Goal: Transaction & Acquisition: Book appointment/travel/reservation

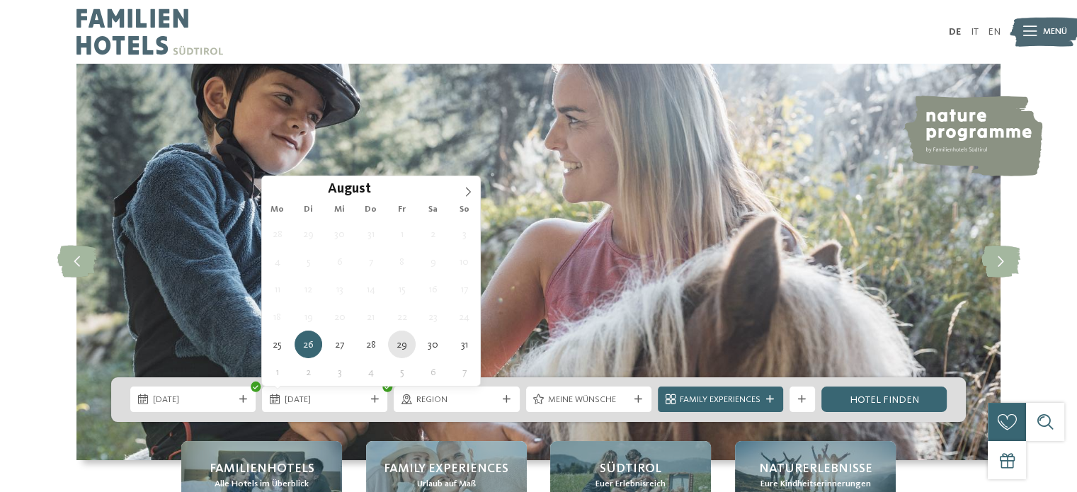
type div "[DATE]"
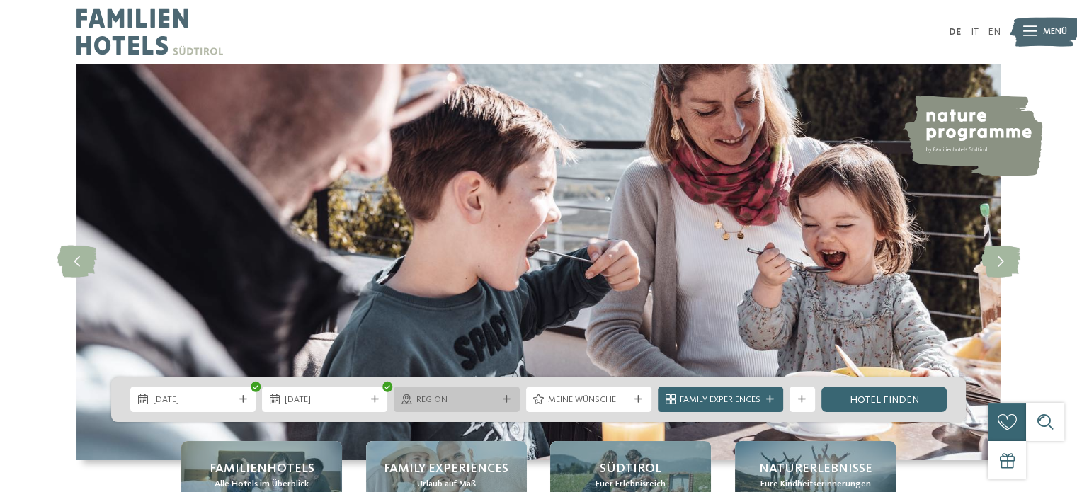
click at [472, 401] on span "Region" at bounding box center [456, 400] width 81 height 13
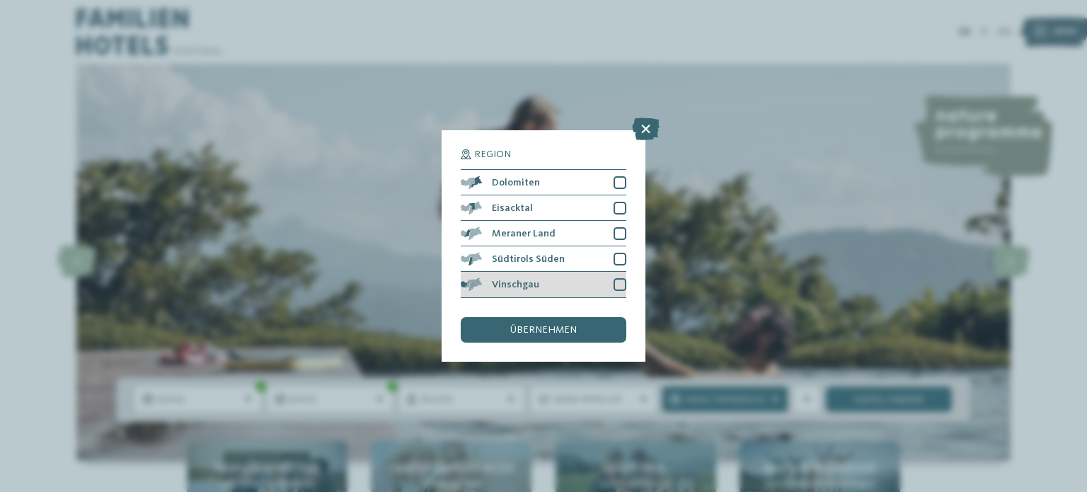
click at [617, 285] on div at bounding box center [620, 284] width 13 height 13
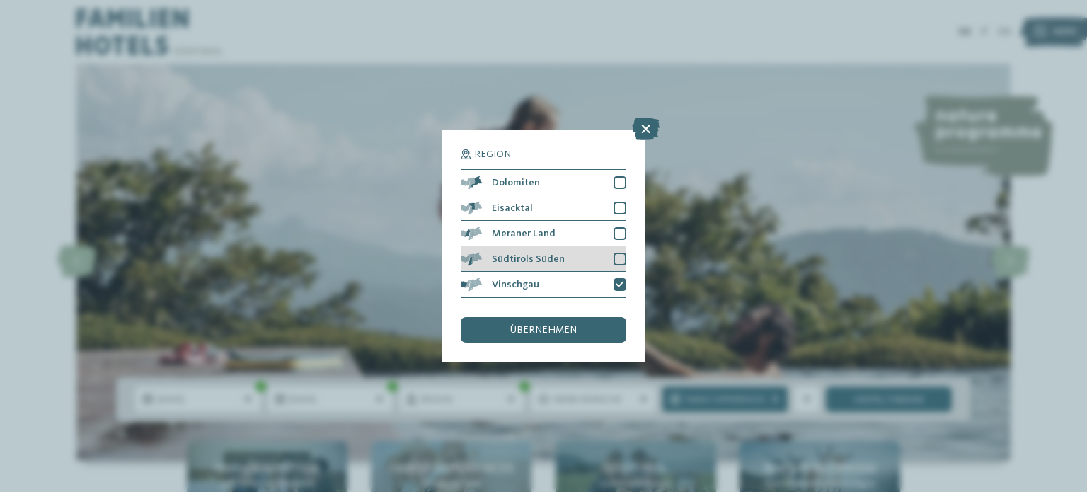
click at [620, 264] on div at bounding box center [620, 259] width 13 height 13
click at [622, 229] on div at bounding box center [620, 233] width 13 height 13
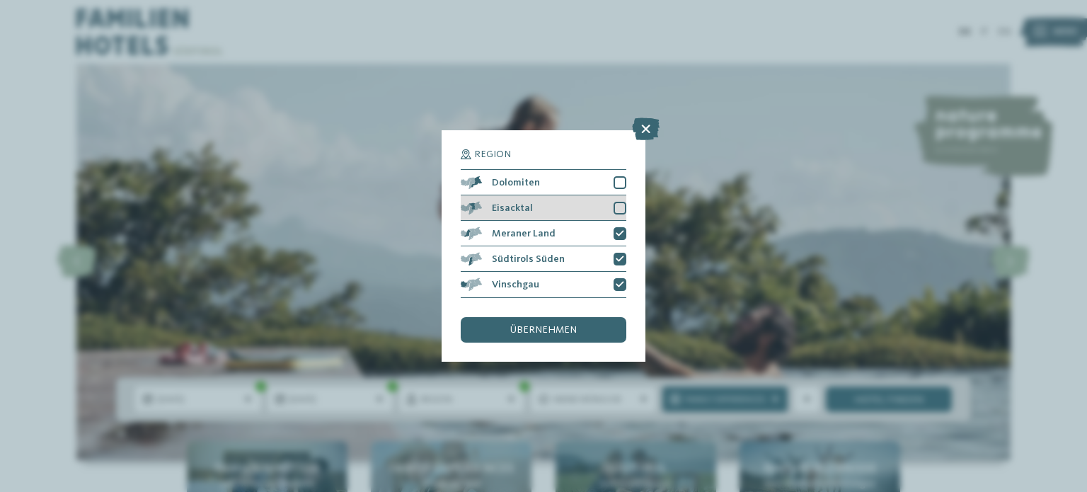
click at [622, 209] on div at bounding box center [620, 208] width 13 height 13
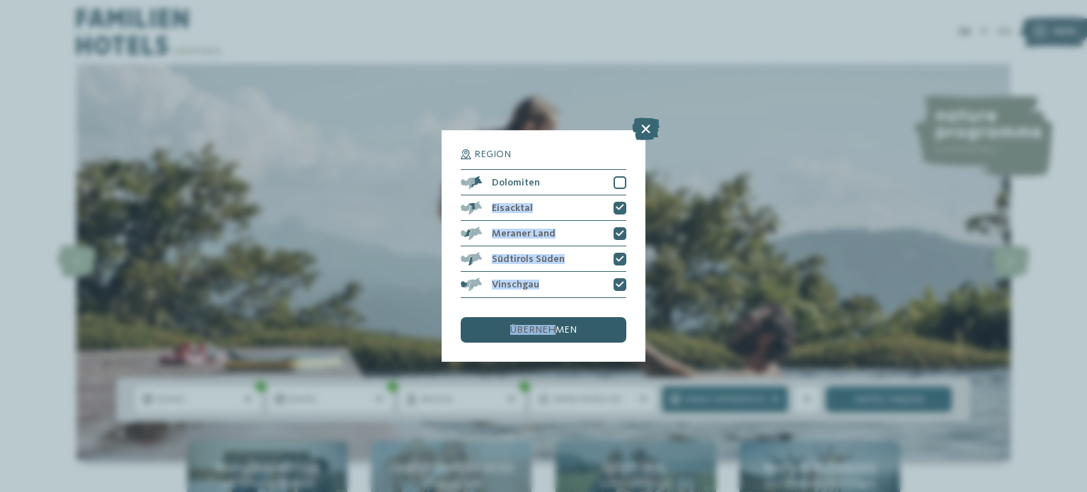
drag, startPoint x: 619, startPoint y: 178, endPoint x: 558, endPoint y: 324, distance: 158.7
click at [558, 324] on div "Region Dolomiten Eisacktal" at bounding box center [544, 245] width 166 height 193
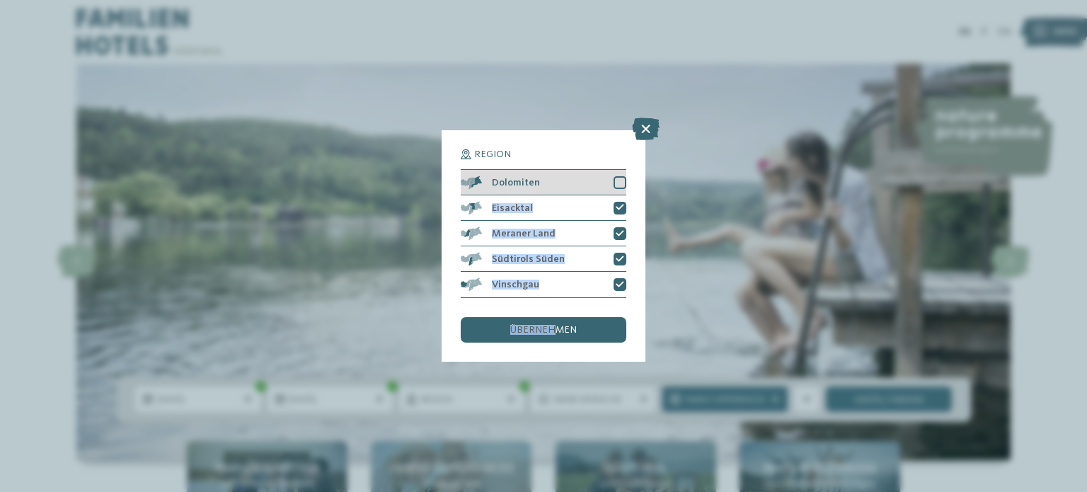
click at [618, 184] on div at bounding box center [620, 182] width 13 height 13
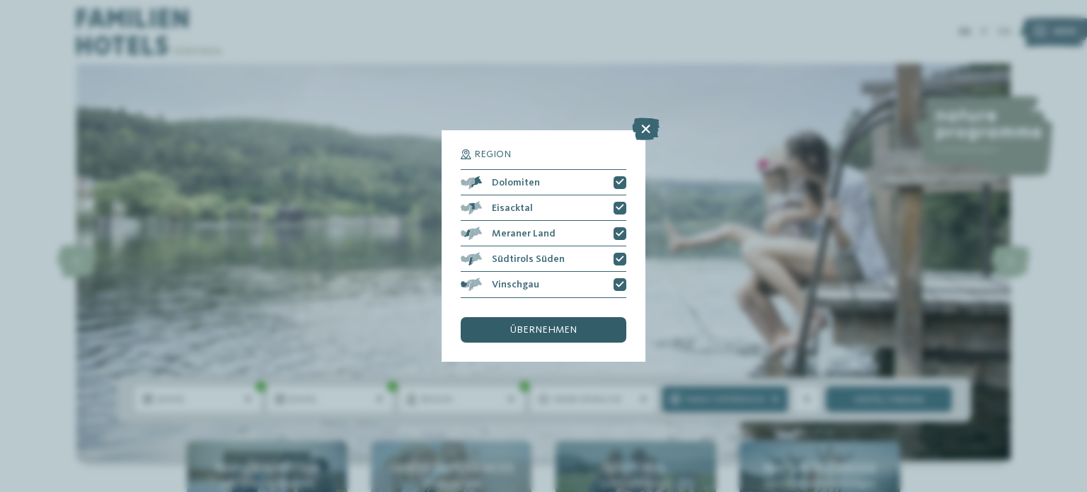
click at [569, 339] on div "übernehmen" at bounding box center [544, 329] width 166 height 25
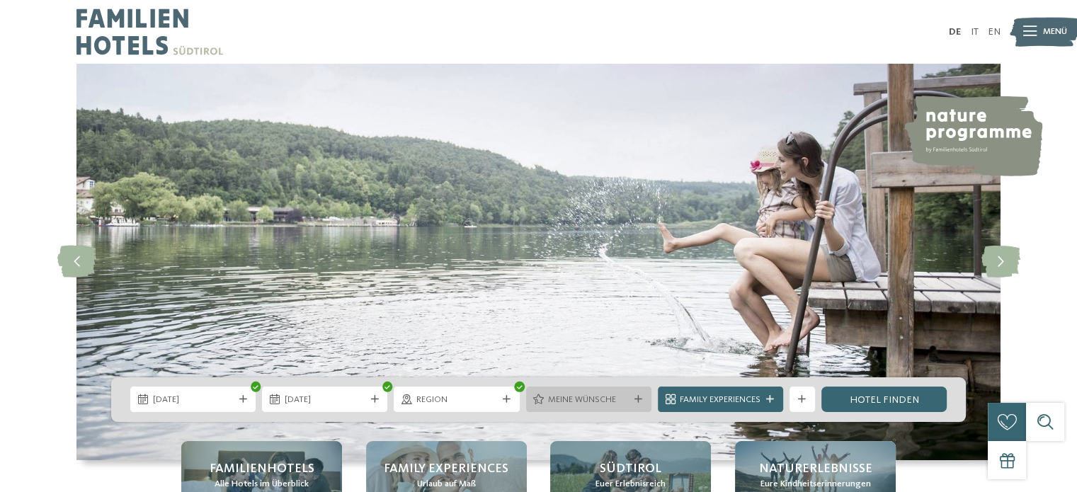
click at [573, 399] on span "Meine Wünsche" at bounding box center [588, 400] width 81 height 13
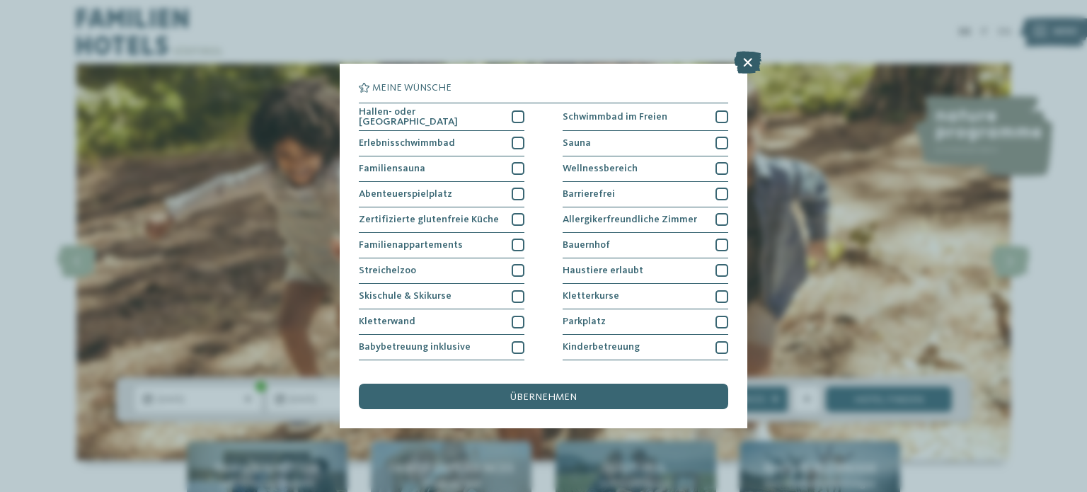
click at [750, 64] on icon at bounding box center [748, 62] width 28 height 23
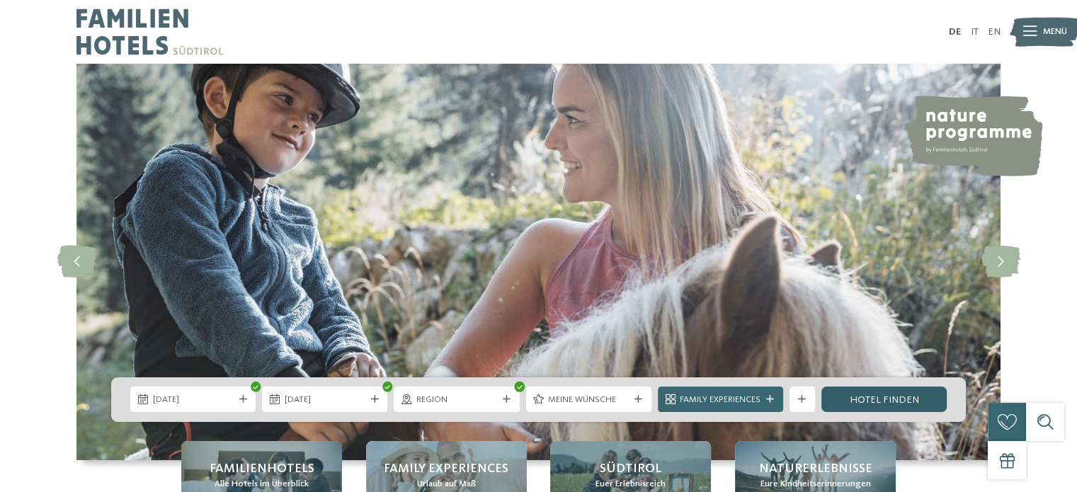
click at [887, 399] on link "Hotel finden" at bounding box center [883, 399] width 125 height 25
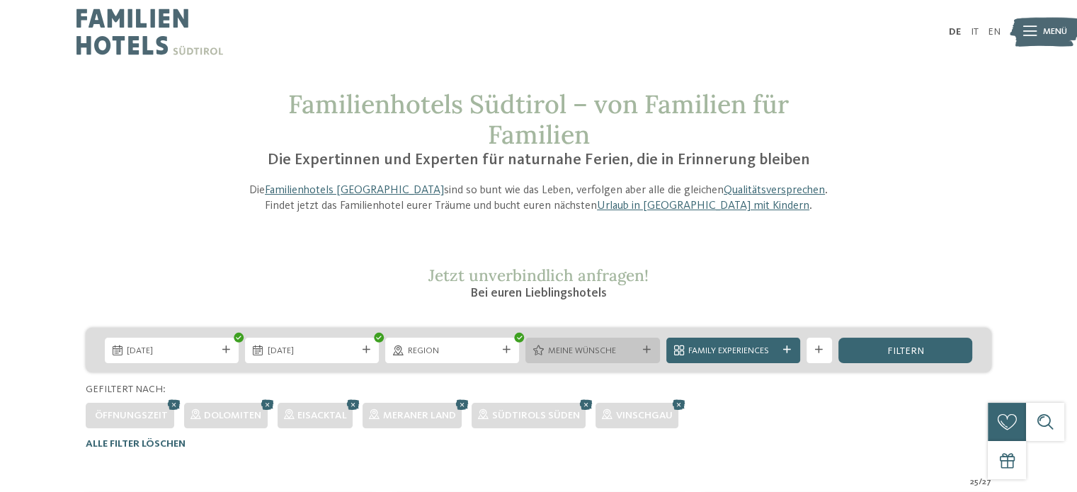
click at [612, 341] on div "Meine Wünsche" at bounding box center [592, 350] width 134 height 25
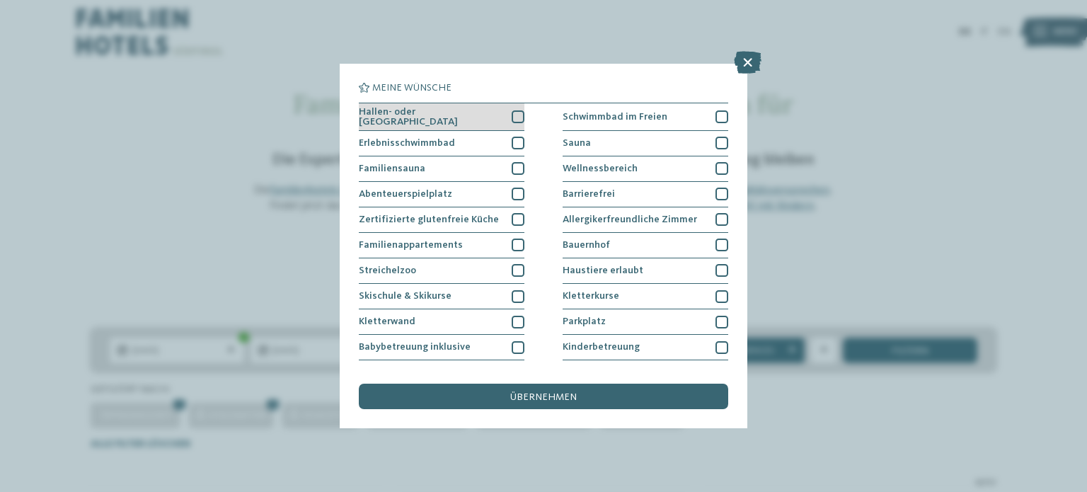
click at [471, 117] on span "Hallen- oder [GEOGRAPHIC_DATA]" at bounding box center [431, 117] width 144 height 21
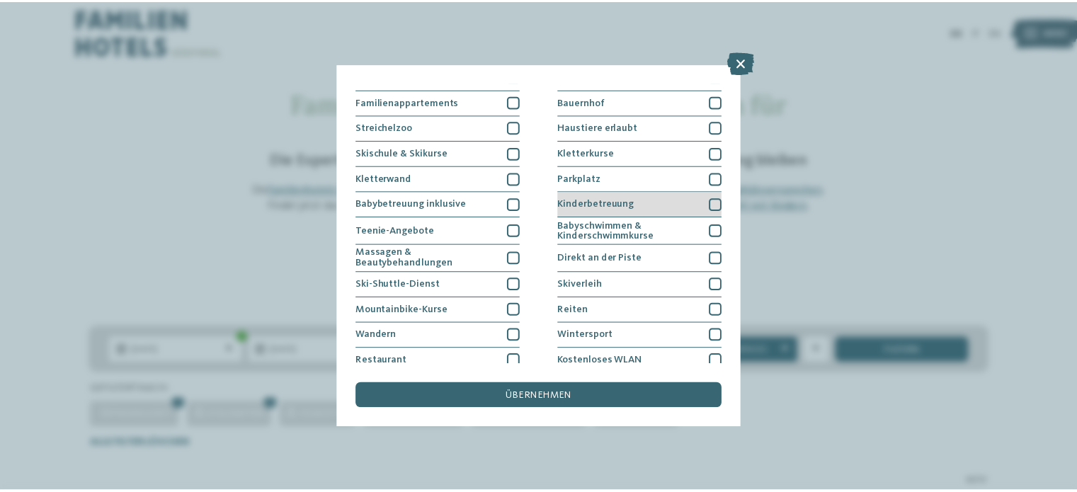
scroll to position [147, 0]
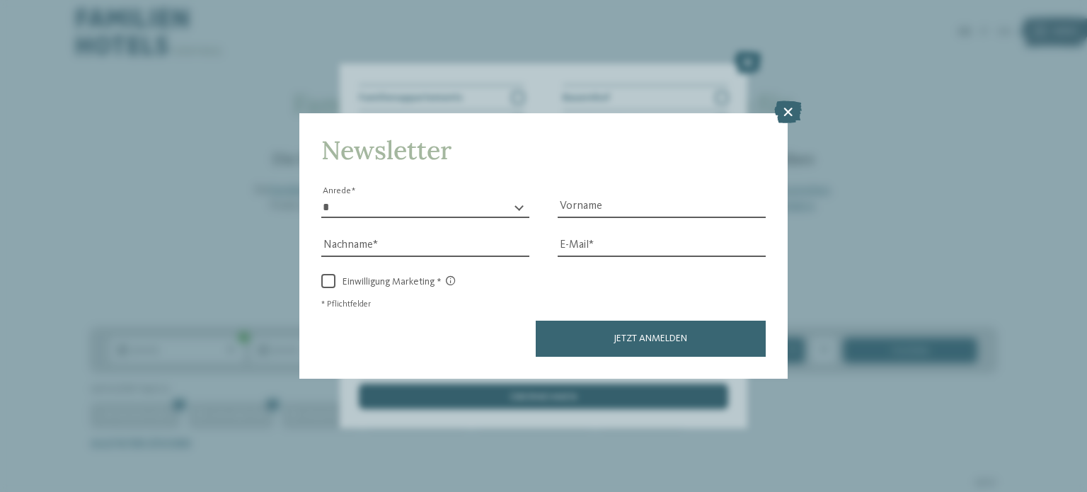
click at [793, 115] on icon at bounding box center [788, 112] width 28 height 23
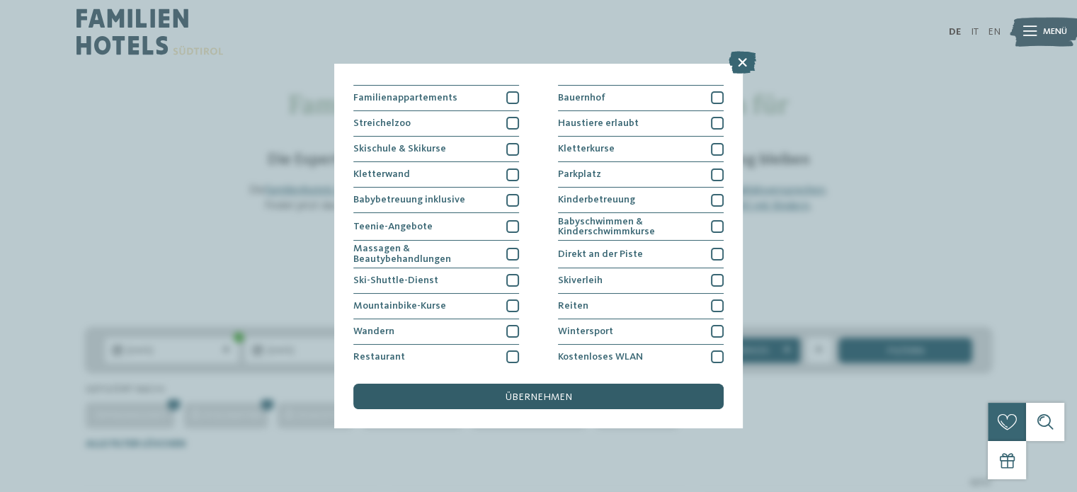
click at [576, 396] on div "übernehmen" at bounding box center [538, 396] width 370 height 25
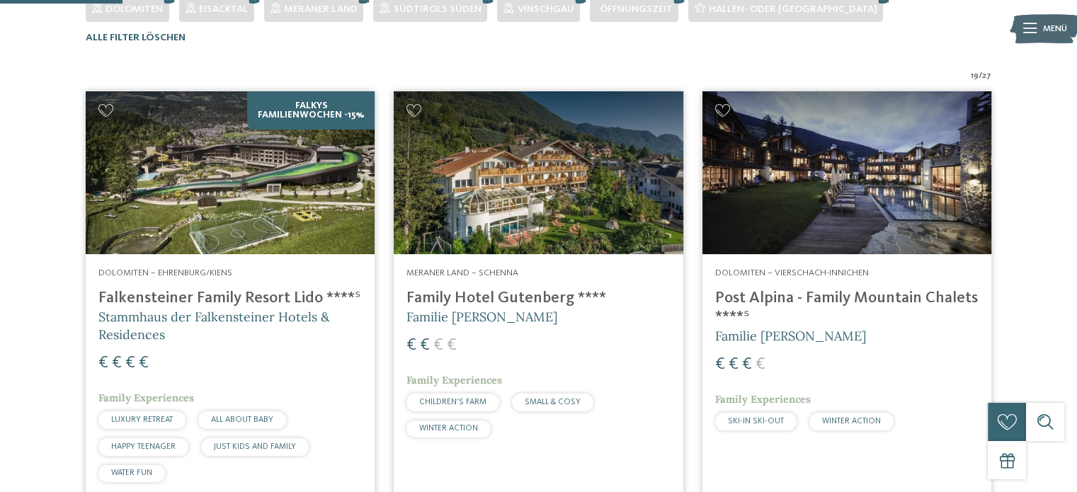
scroll to position [410, 0]
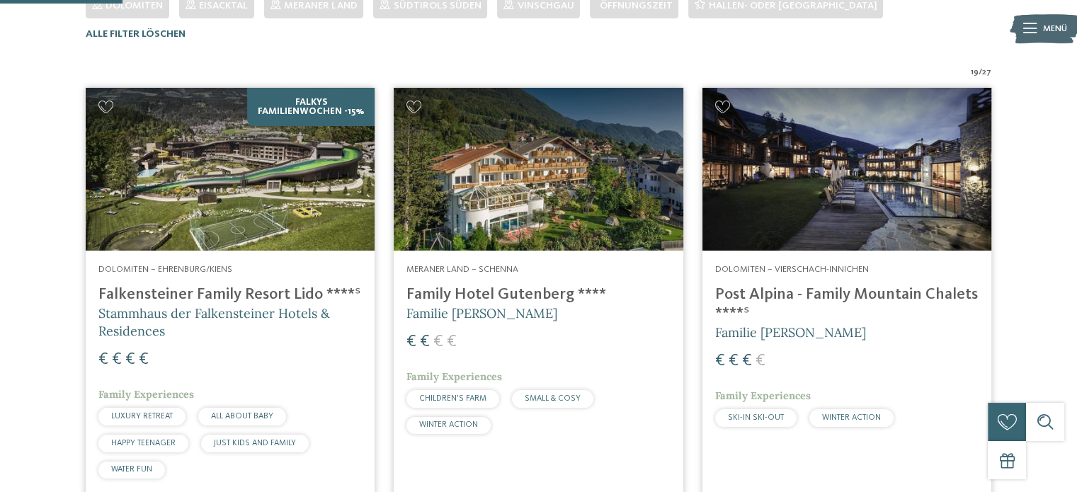
click at [489, 300] on h4 "Family Hotel Gutenberg ****" at bounding box center [537, 294] width 263 height 19
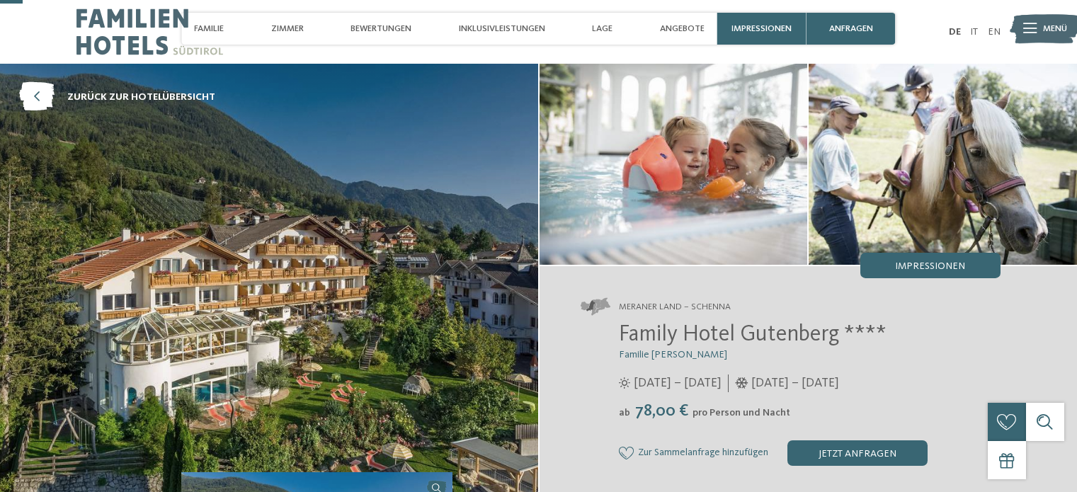
click at [903, 261] on span "Impressionen" at bounding box center [930, 266] width 70 height 10
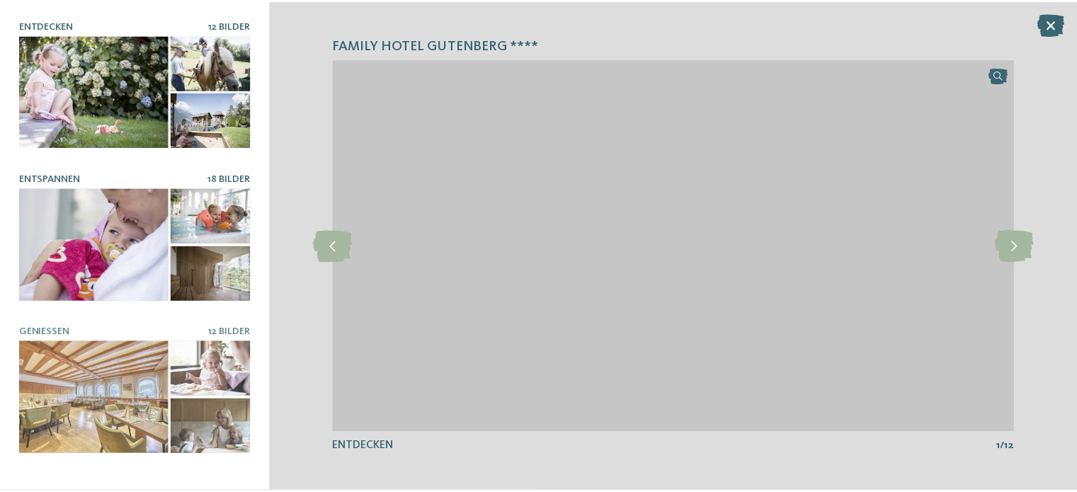
scroll to position [122, 0]
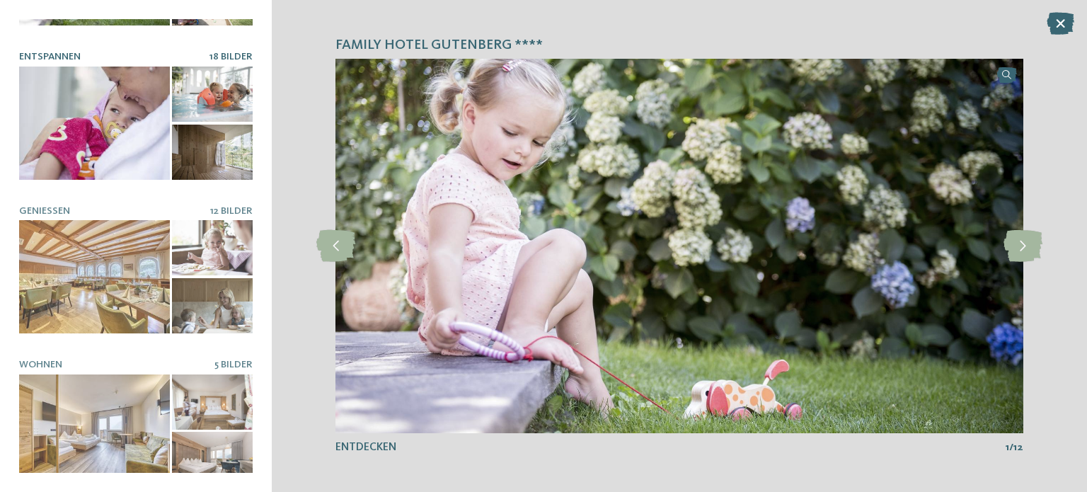
click at [115, 251] on div at bounding box center [94, 276] width 151 height 113
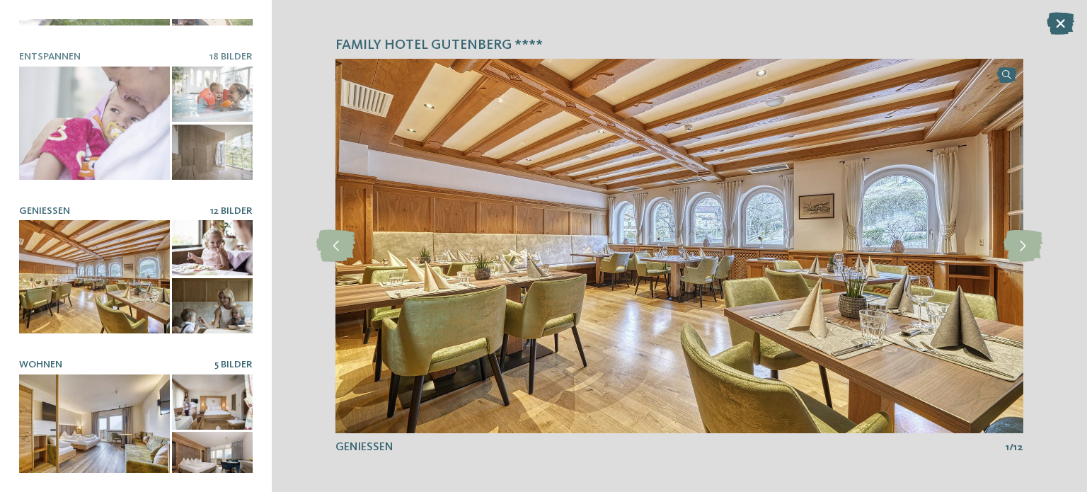
click at [114, 407] on div at bounding box center [94, 431] width 151 height 113
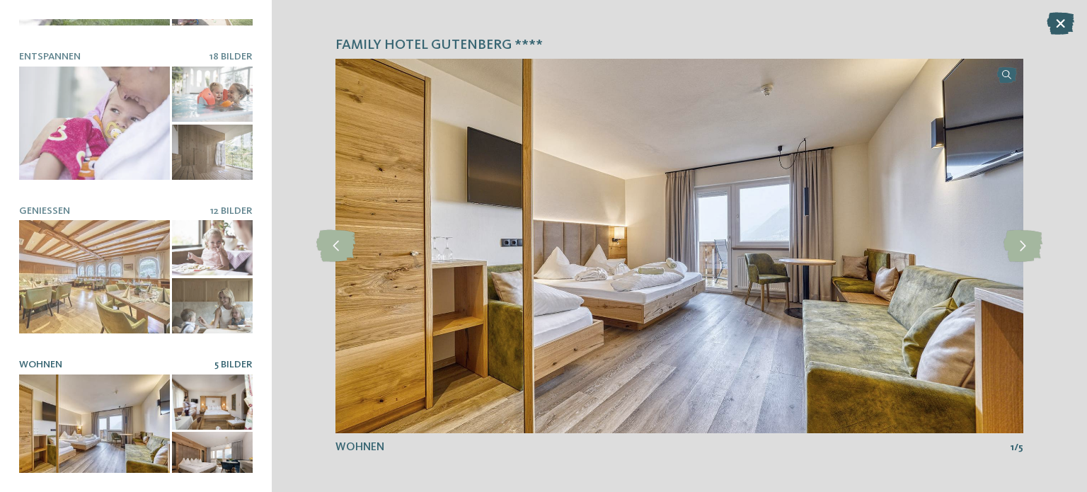
click at [1066, 28] on icon at bounding box center [1061, 23] width 28 height 23
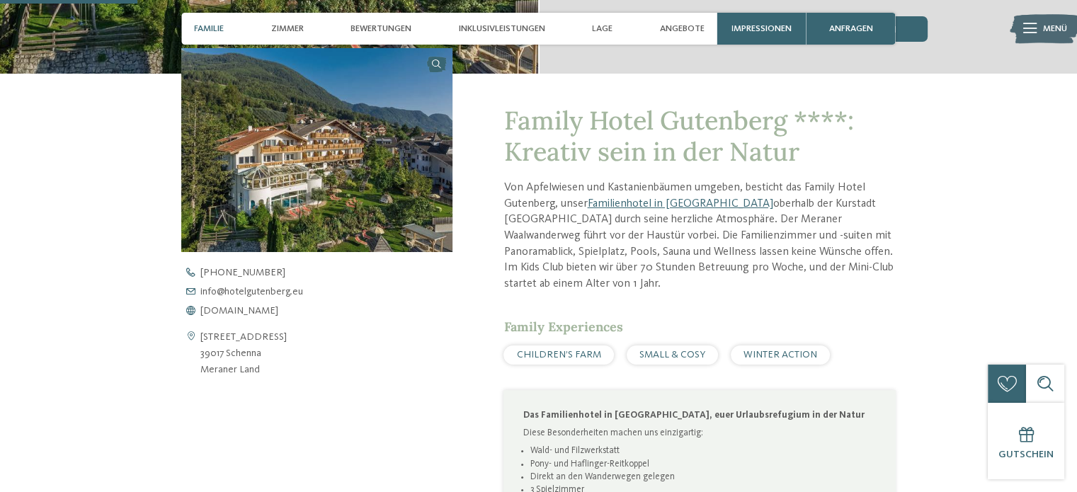
scroll to position [630, 0]
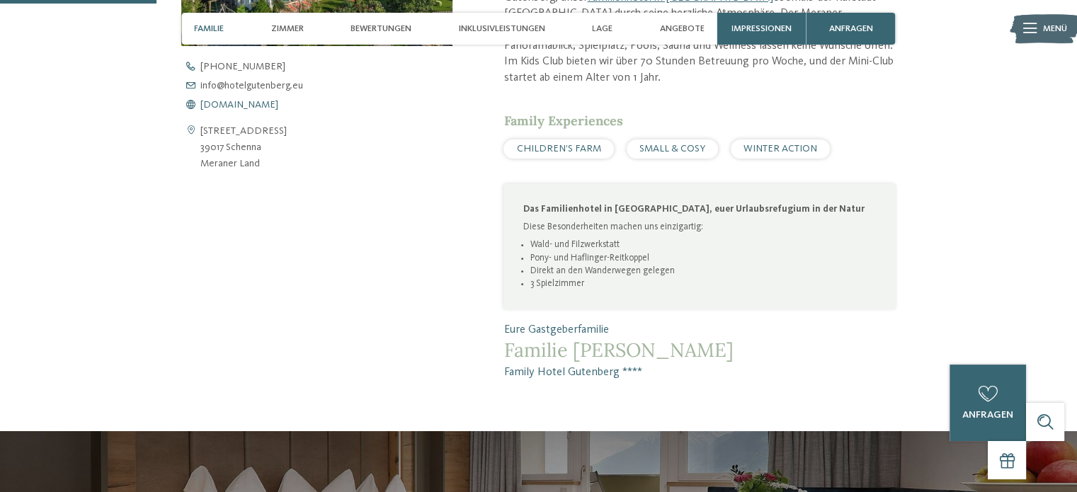
click at [278, 109] on span "www.hotelgutenberg.eu" at bounding box center [239, 105] width 78 height 10
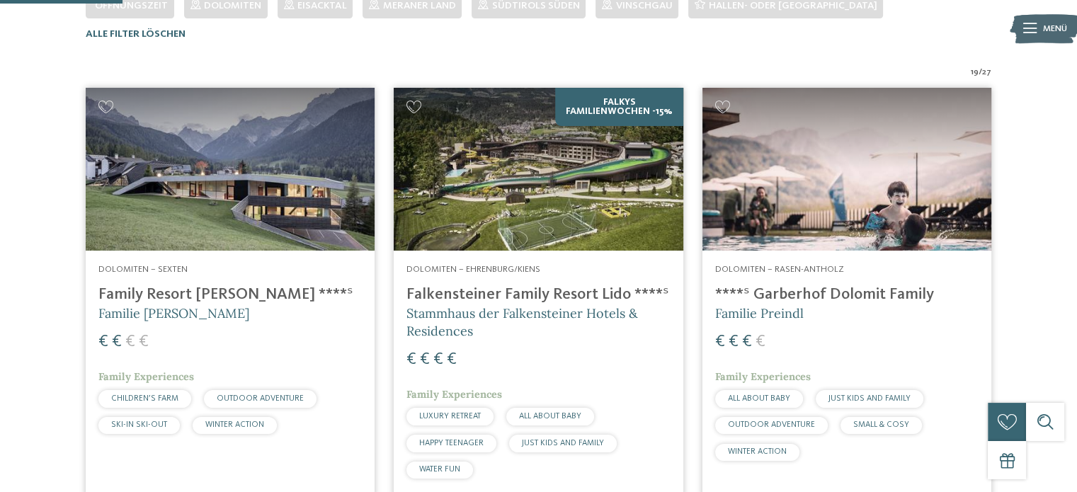
click at [211, 296] on h4 "Family Resort [PERSON_NAME] ****ˢ" at bounding box center [229, 294] width 263 height 19
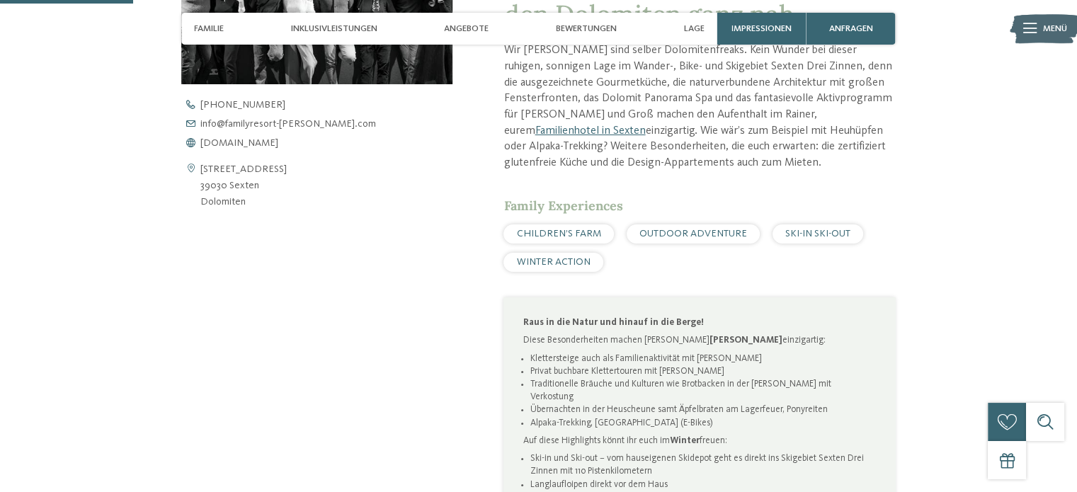
scroll to position [595, 0]
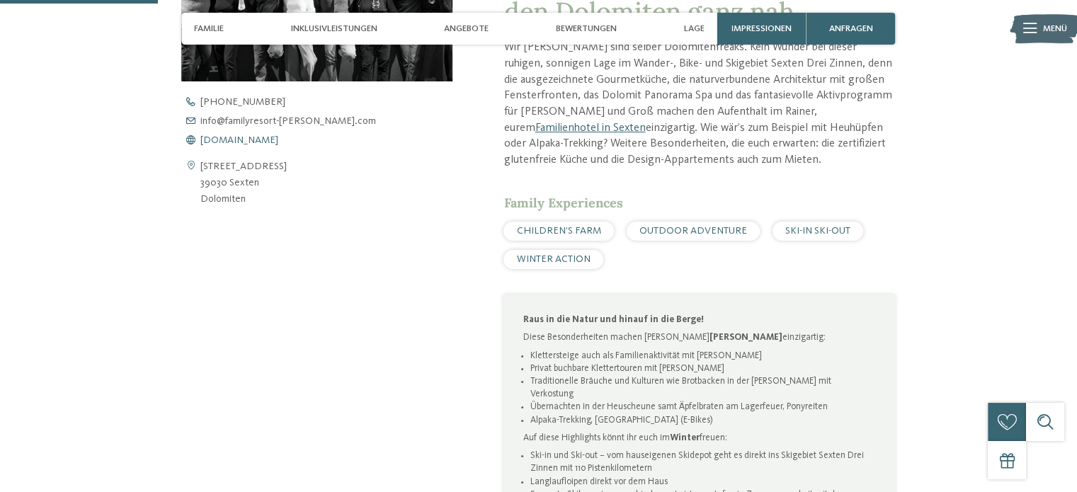
click at [278, 140] on span "www.familyresort-rainer.com" at bounding box center [239, 140] width 78 height 10
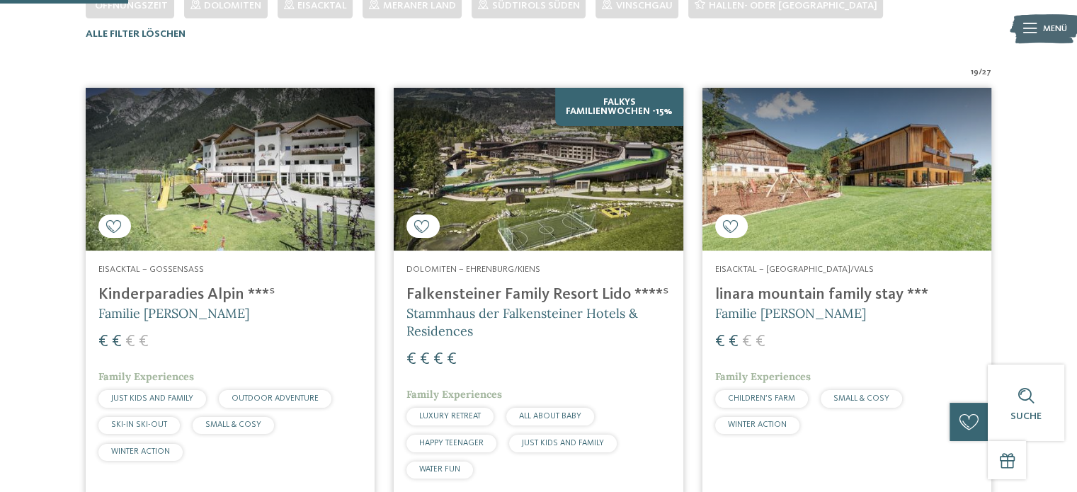
scroll to position [437, 0]
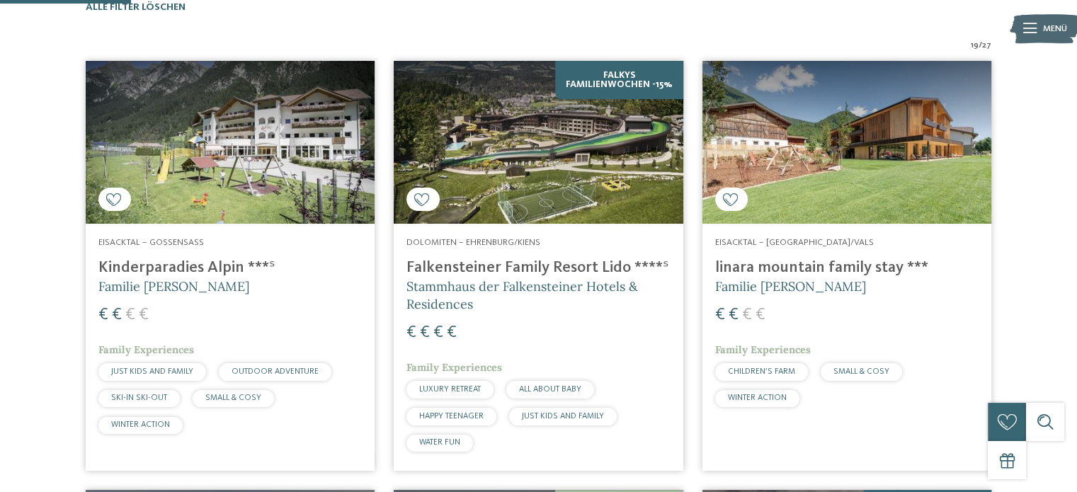
click at [770, 261] on h4 "linara mountain family stay ***" at bounding box center [846, 267] width 263 height 19
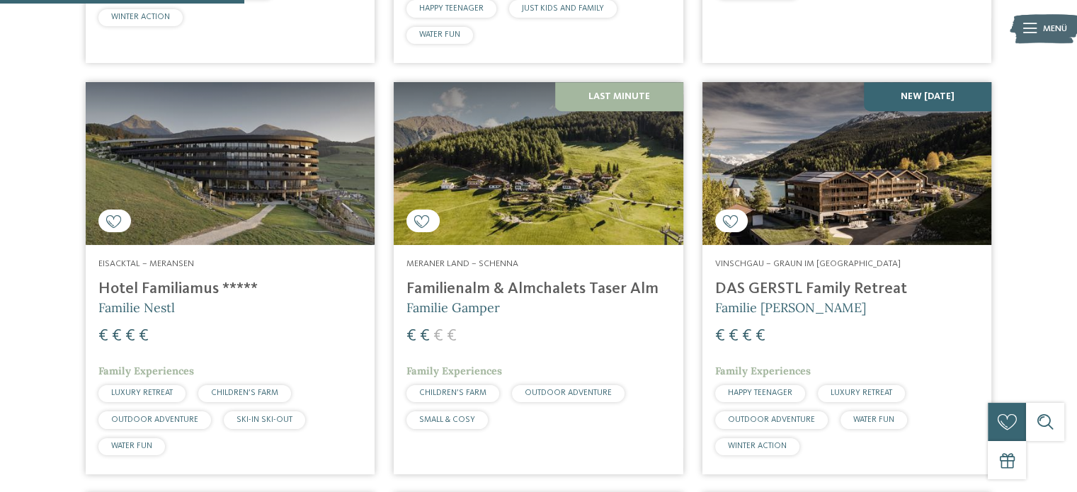
scroll to position [847, 0]
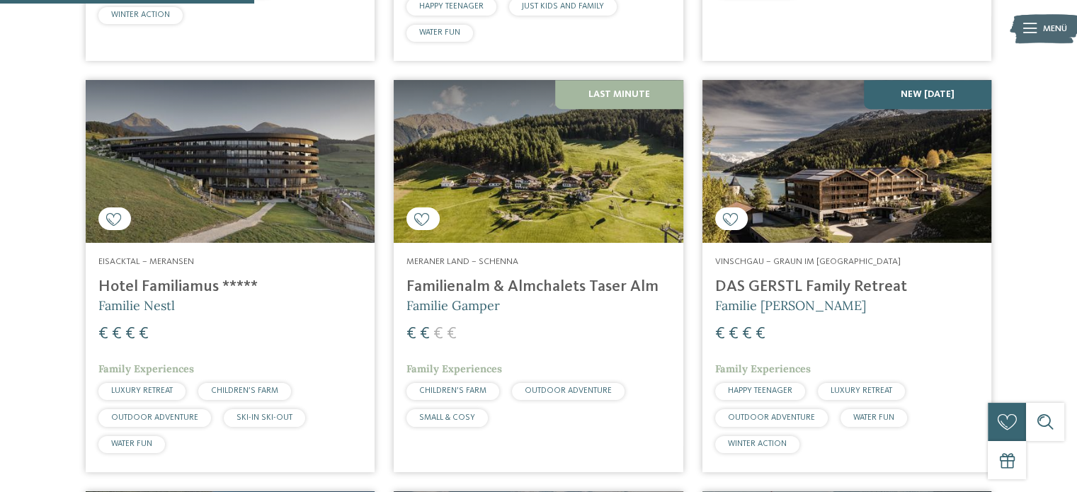
click at [480, 274] on div "Meraner Land – Schenna Familienalm & Almchalets Taser Alm Familie Gamper € € € …" at bounding box center [538, 344] width 289 height 203
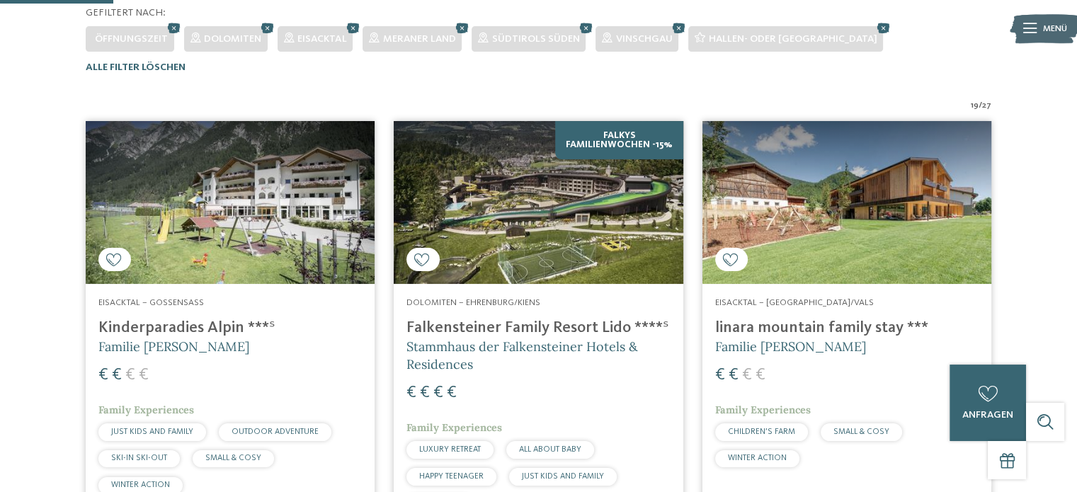
scroll to position [377, 0]
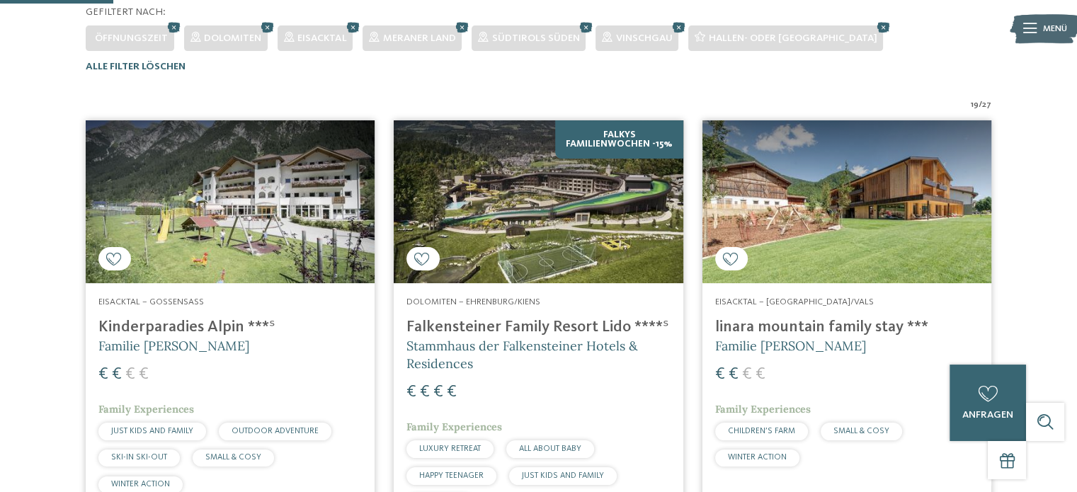
click at [226, 328] on h4 "Kinderparadies Alpin ***ˢ" at bounding box center [229, 327] width 263 height 19
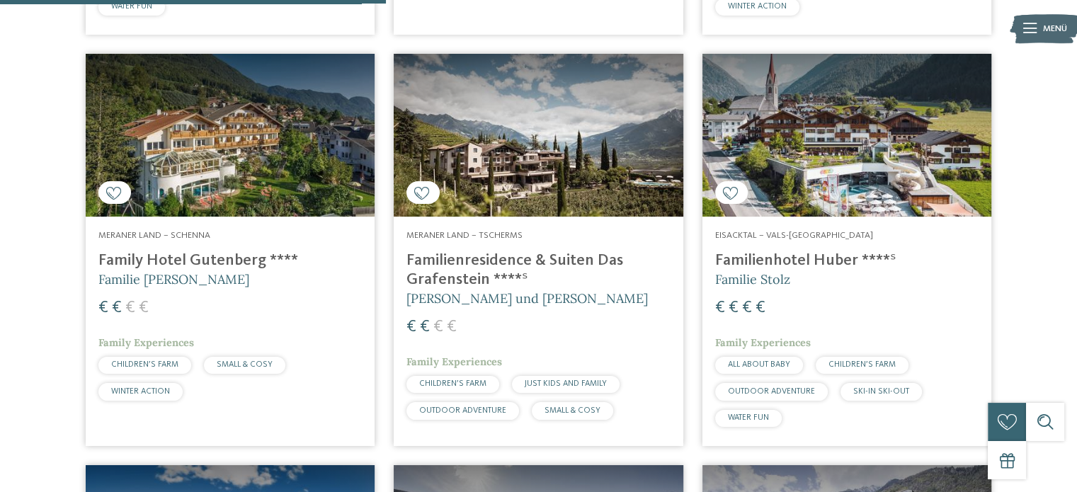
scroll to position [1285, 0]
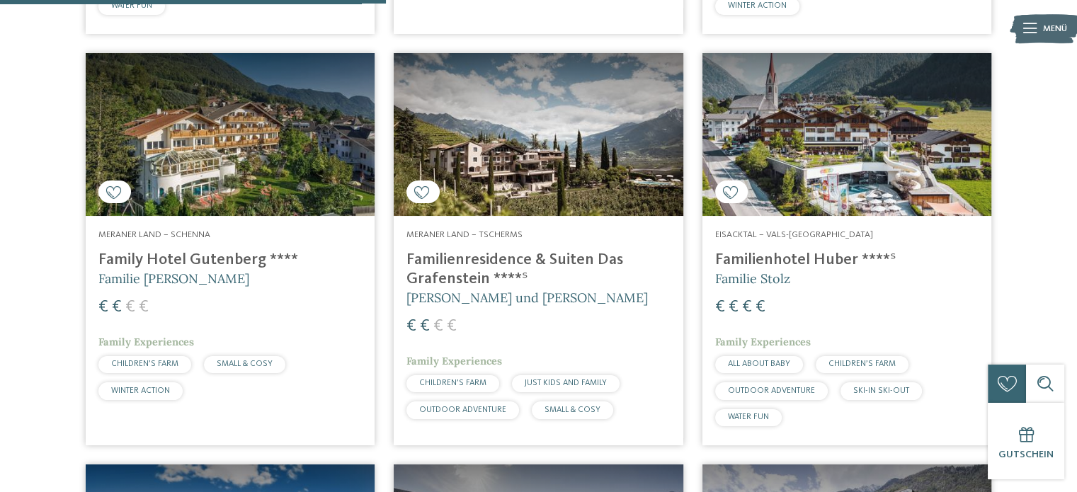
click at [566, 254] on h4 "Familienresidence & Suiten Das Grafenstein ****ˢ" at bounding box center [537, 270] width 263 height 38
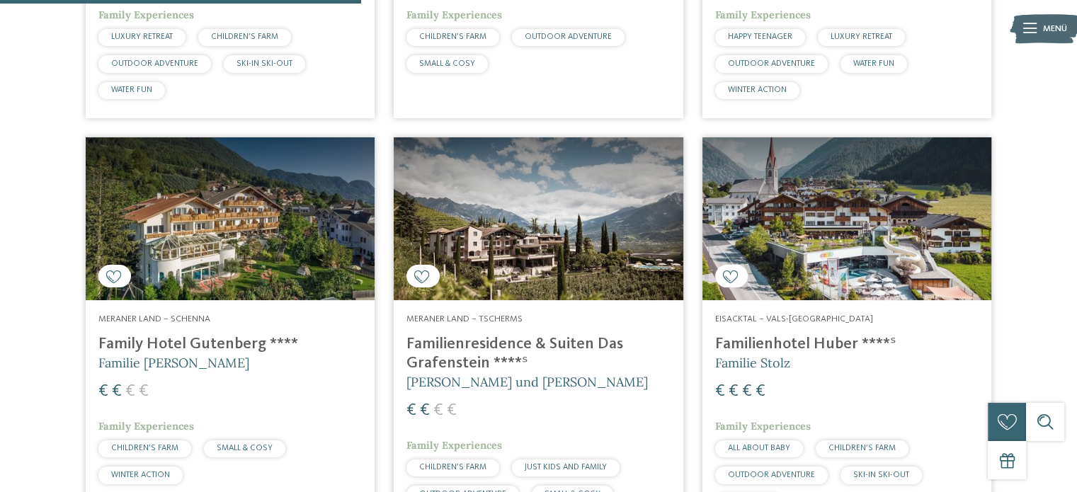
scroll to position [1203, 0]
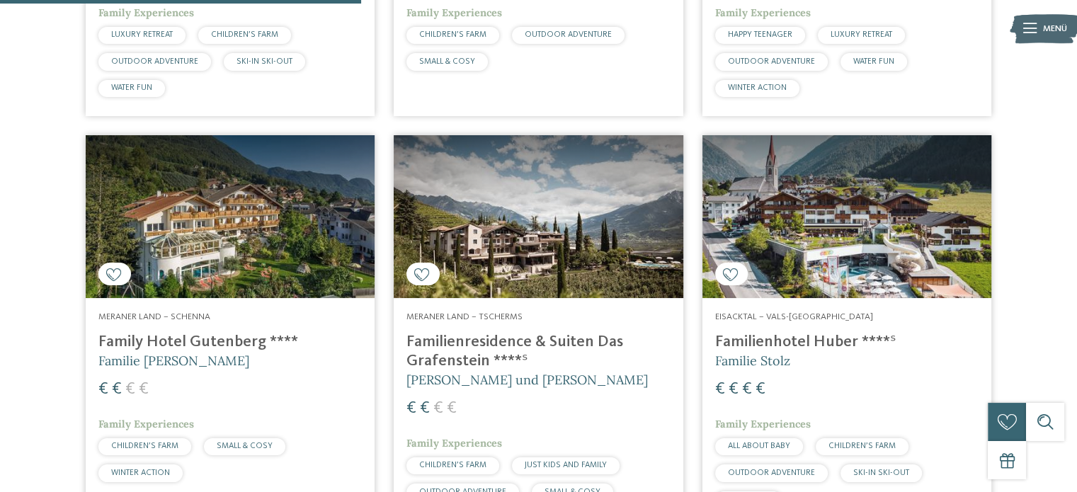
click at [620, 407] on div "€ € € €" at bounding box center [537, 408] width 263 height 23
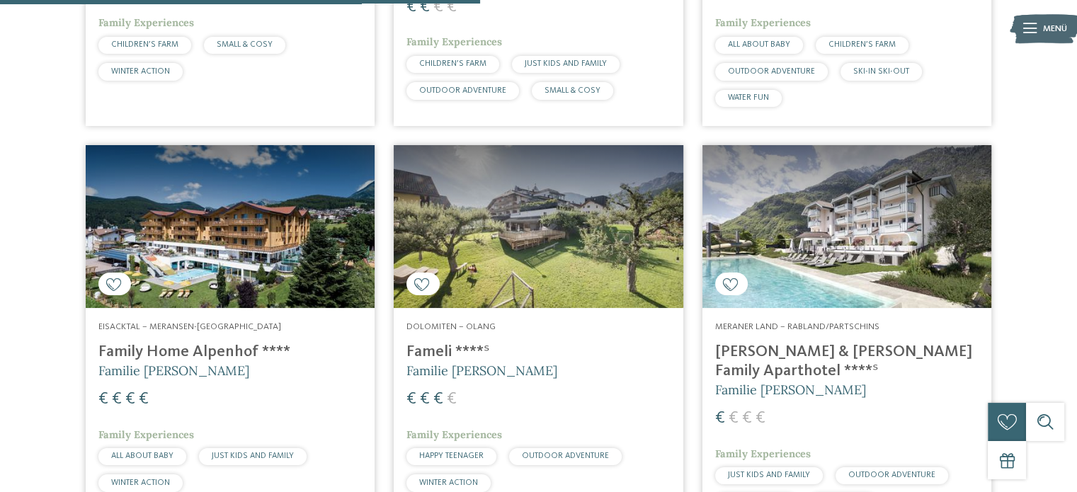
scroll to position [1606, 0]
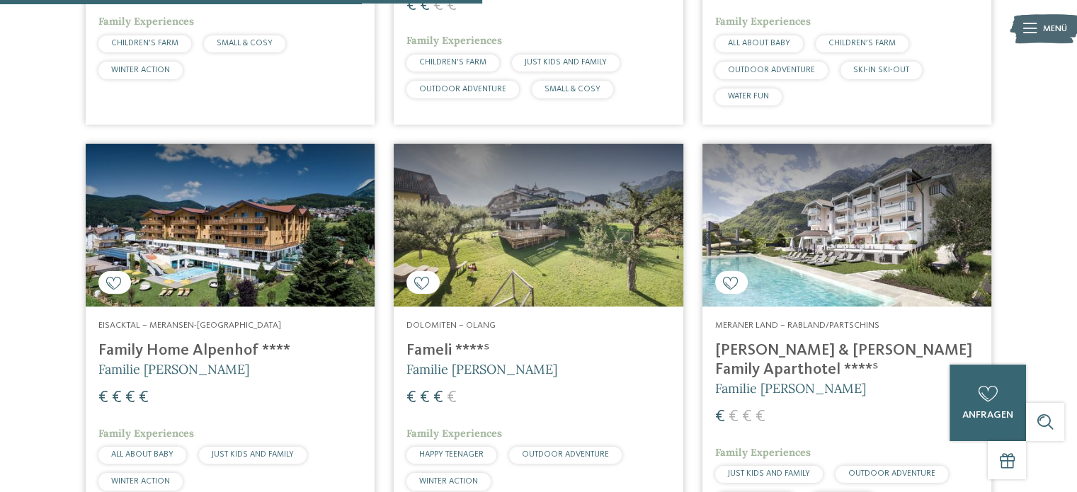
click at [489, 256] on img at bounding box center [538, 225] width 289 height 163
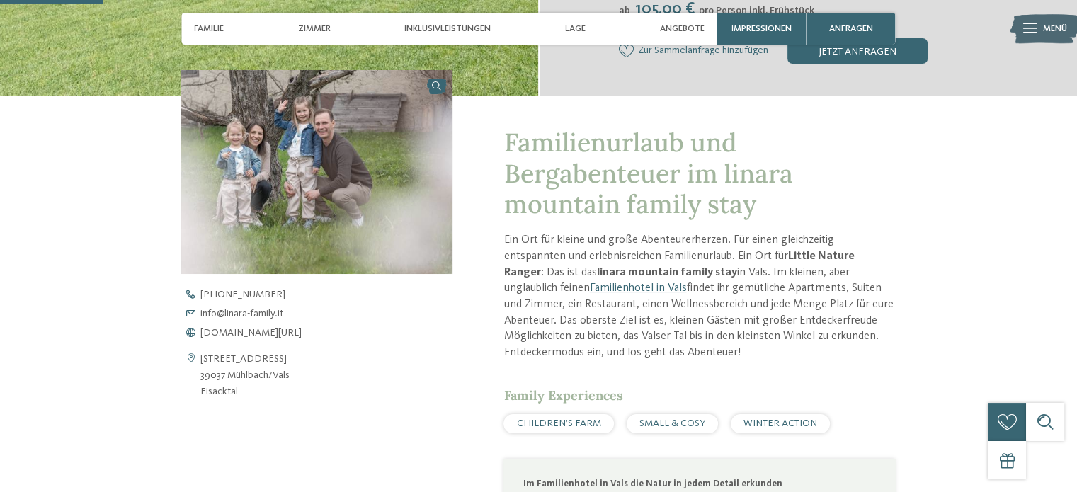
scroll to position [407, 0]
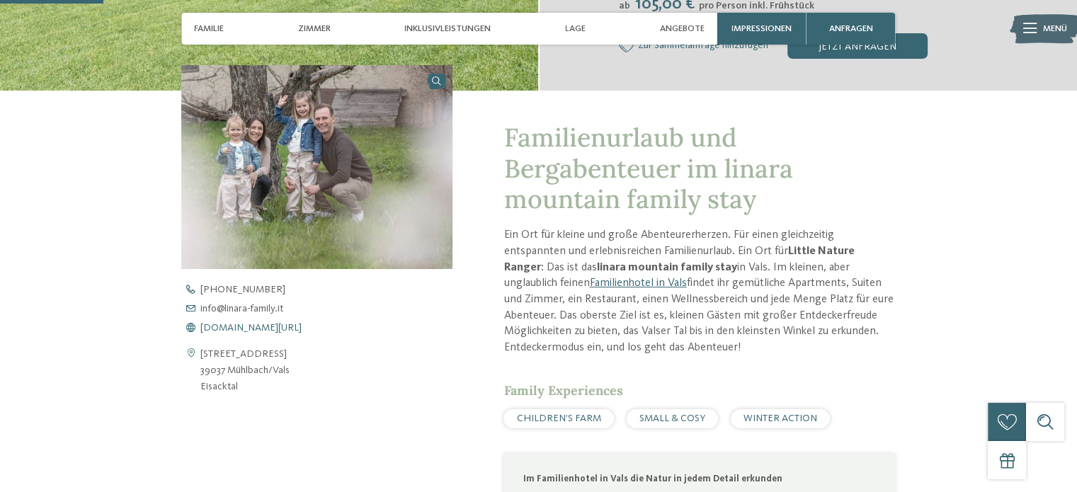
click at [260, 329] on span "www.linara-family.it/de" at bounding box center [250, 328] width 101 height 10
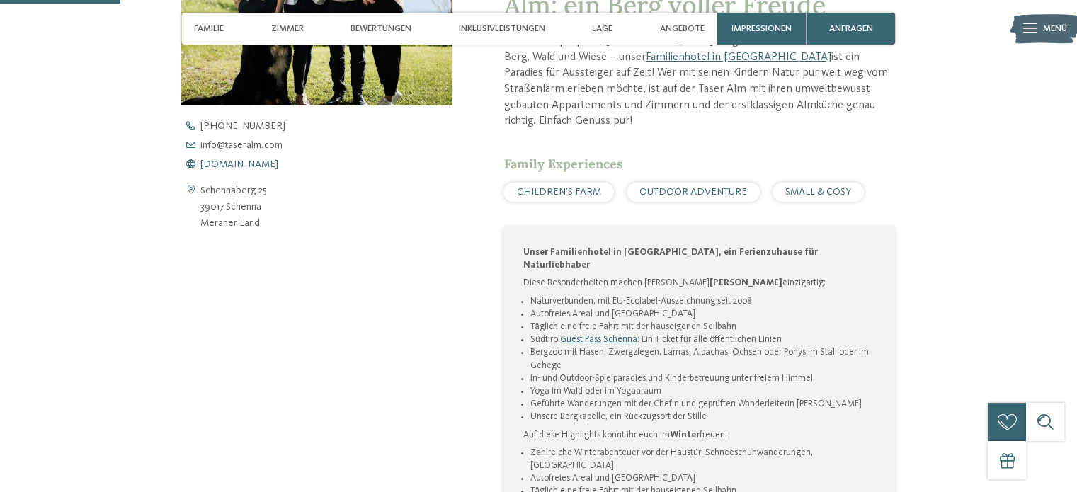
click at [244, 164] on span "www.taseralm.com" at bounding box center [239, 164] width 78 height 10
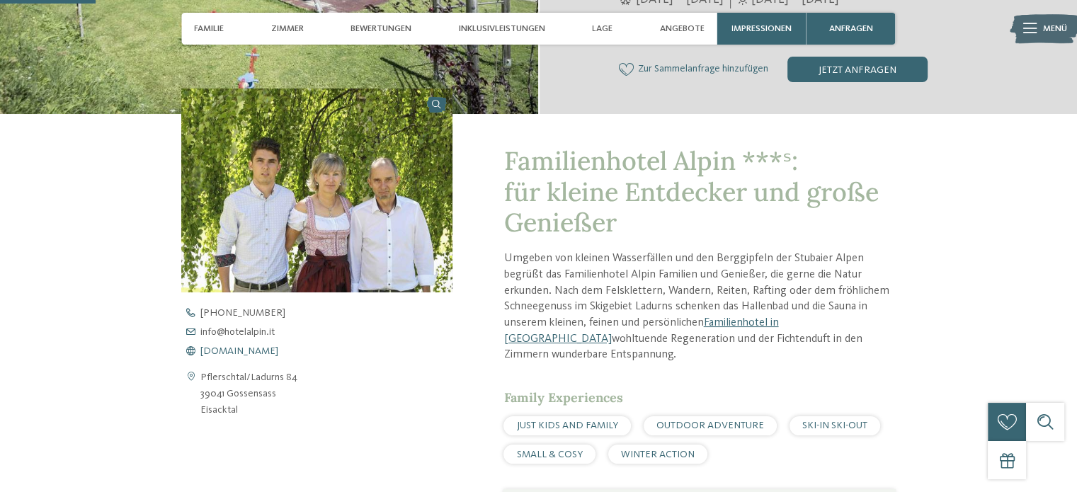
click at [253, 353] on span "www.hotelalpin.it" at bounding box center [239, 351] width 78 height 10
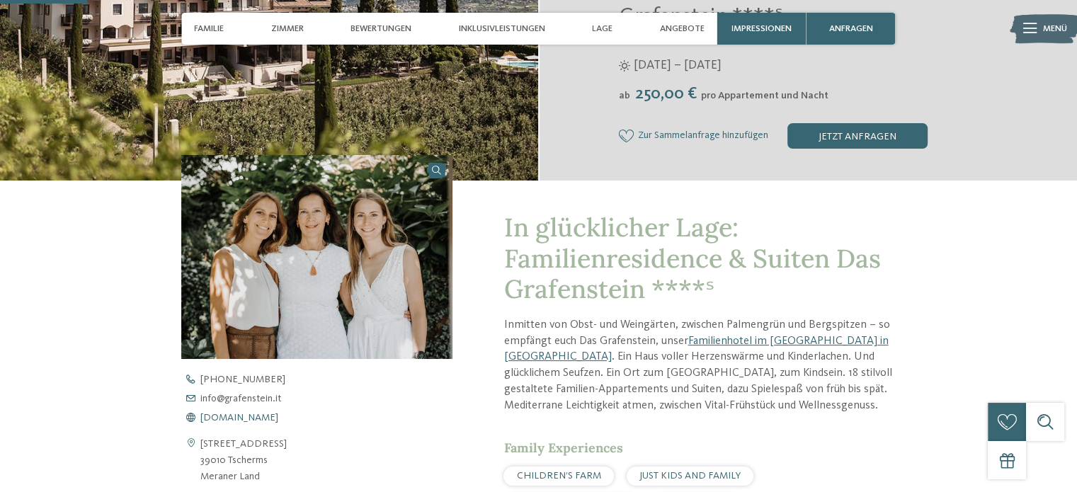
click at [261, 421] on span "www.grafenstein.it" at bounding box center [239, 418] width 78 height 10
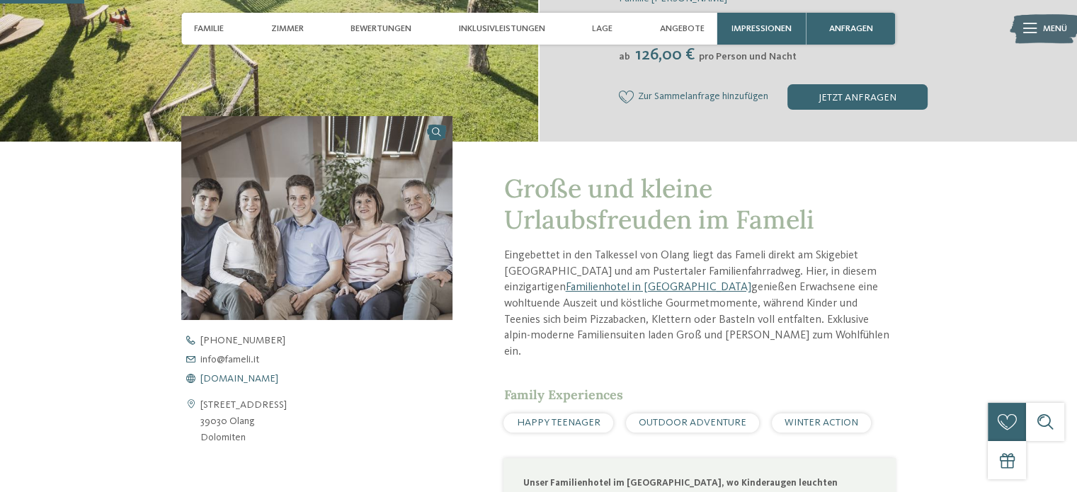
click at [244, 374] on span "www.fameli.it" at bounding box center [239, 379] width 78 height 10
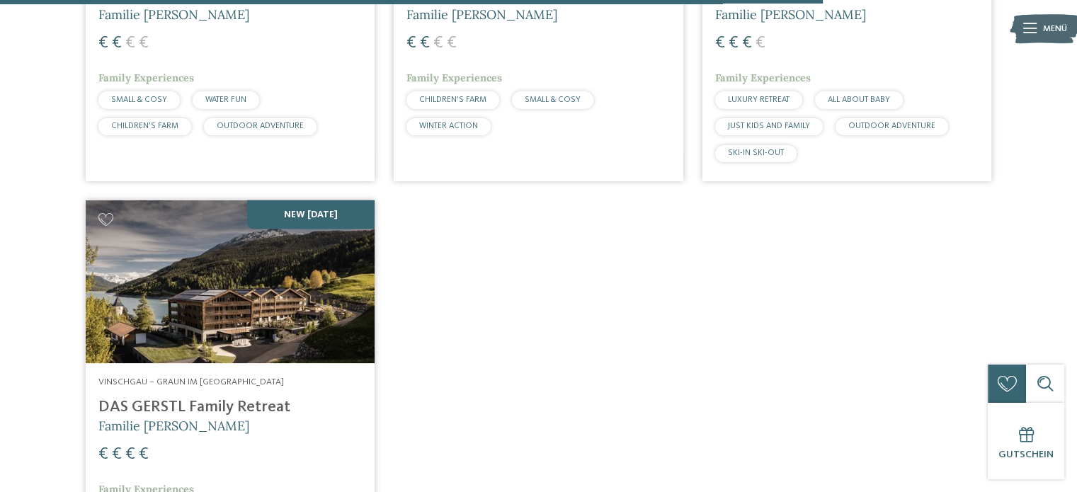
scroll to position [2755, 0]
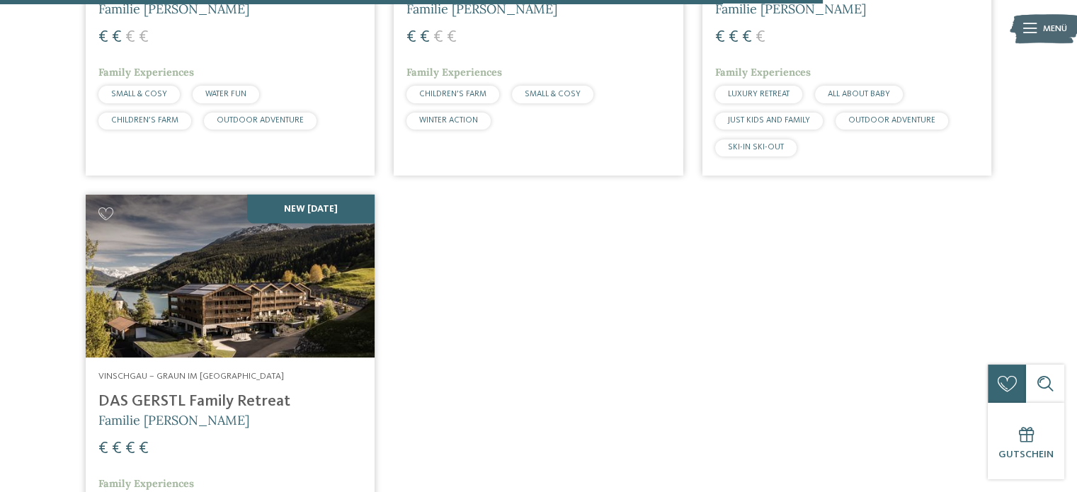
click at [229, 335] on img at bounding box center [230, 276] width 289 height 163
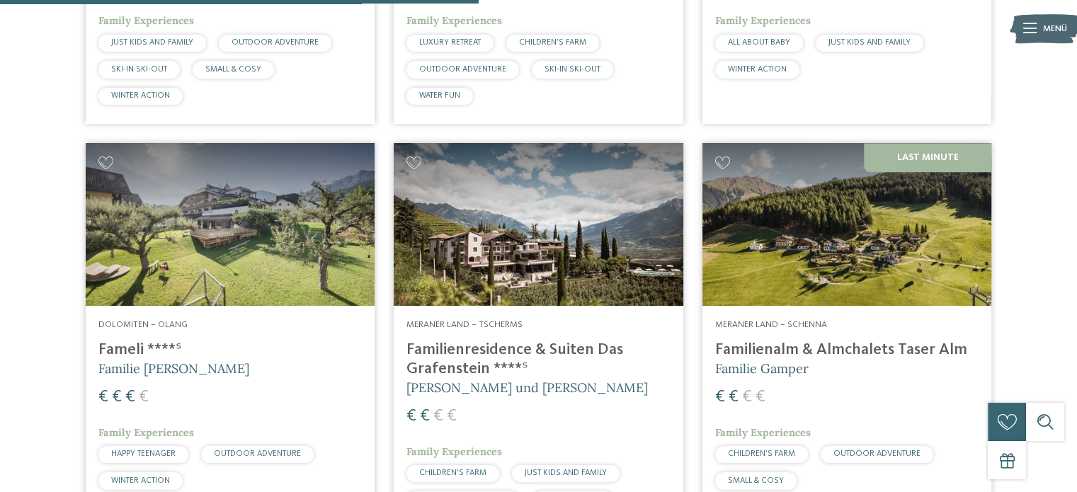
scroll to position [1603, 0]
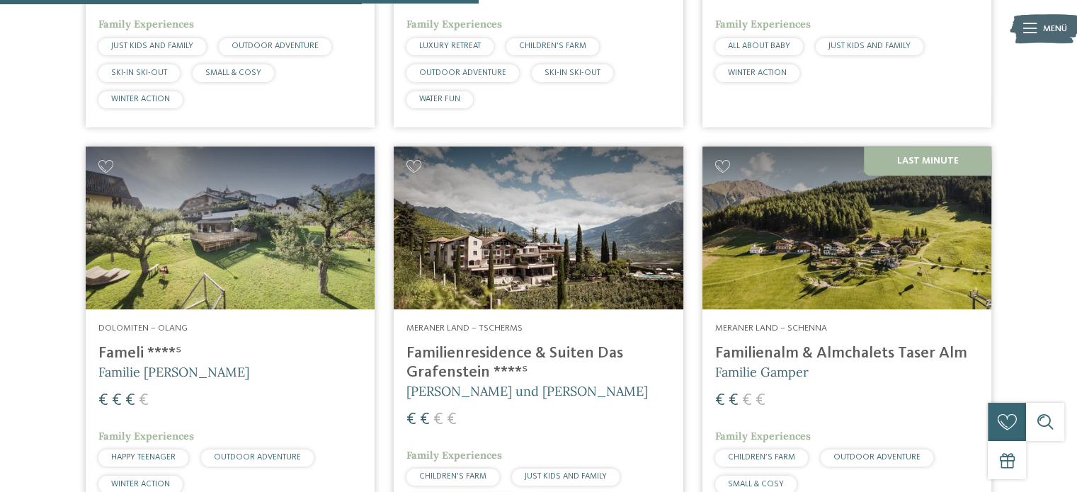
click at [455, 350] on h4 "Familienresidence & Suiten Das Grafenstein ****ˢ" at bounding box center [537, 363] width 263 height 38
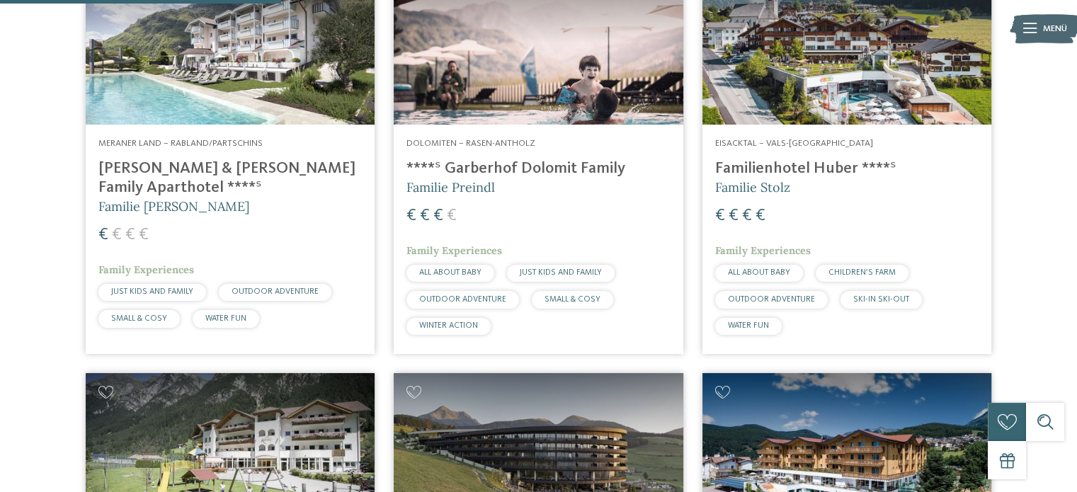
scroll to position [913, 0]
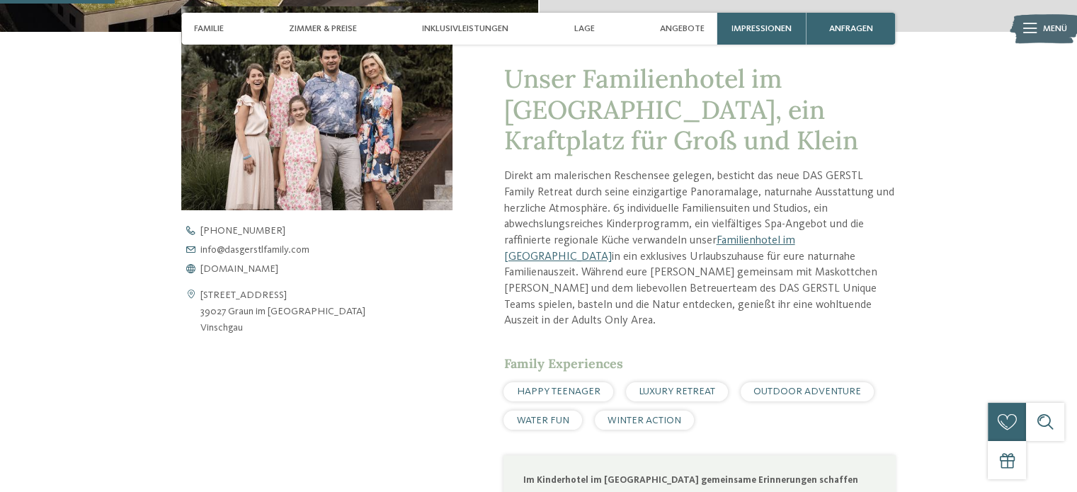
scroll to position [467, 0]
click at [272, 268] on span "www.dasgerstlfamily.com" at bounding box center [239, 268] width 78 height 10
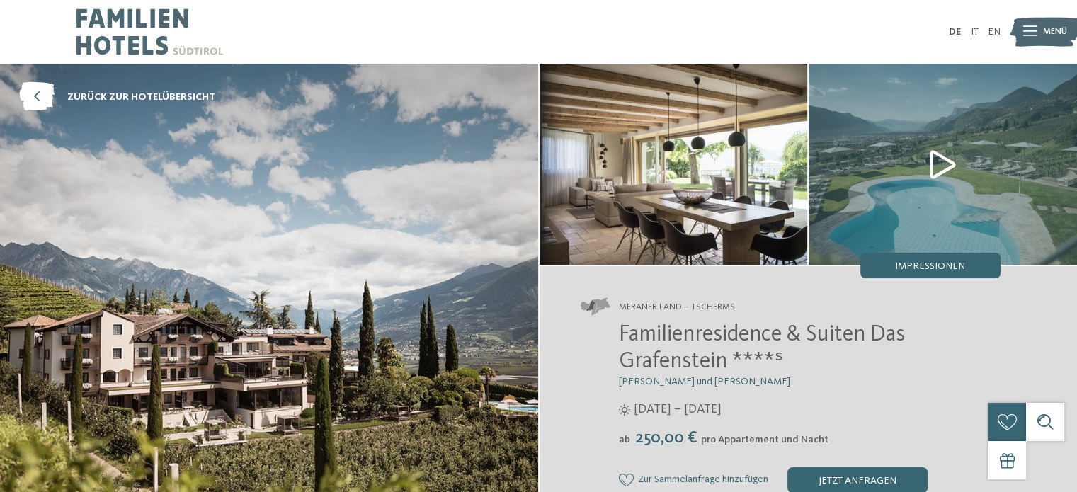
click at [888, 274] on div "Impressionen" at bounding box center [930, 265] width 140 height 25
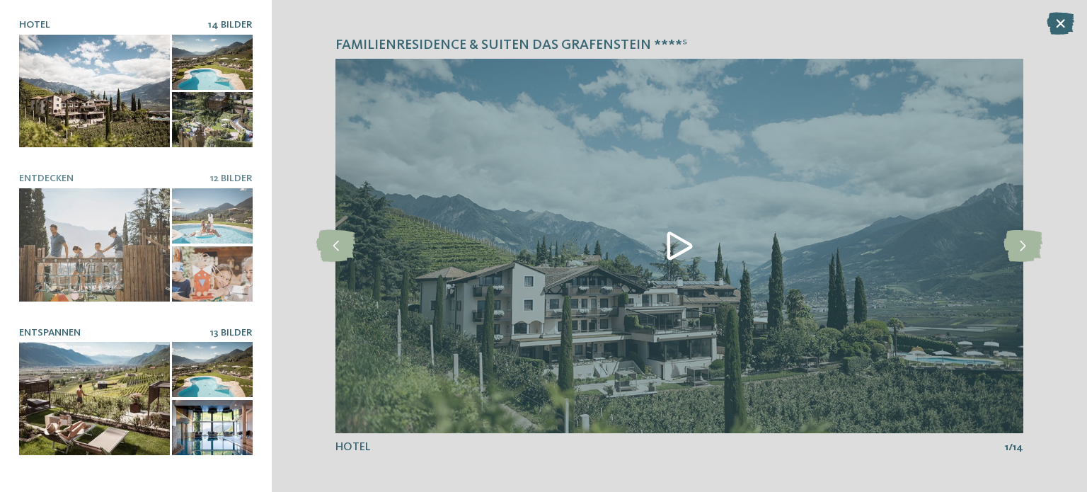
click at [114, 377] on div at bounding box center [94, 398] width 151 height 113
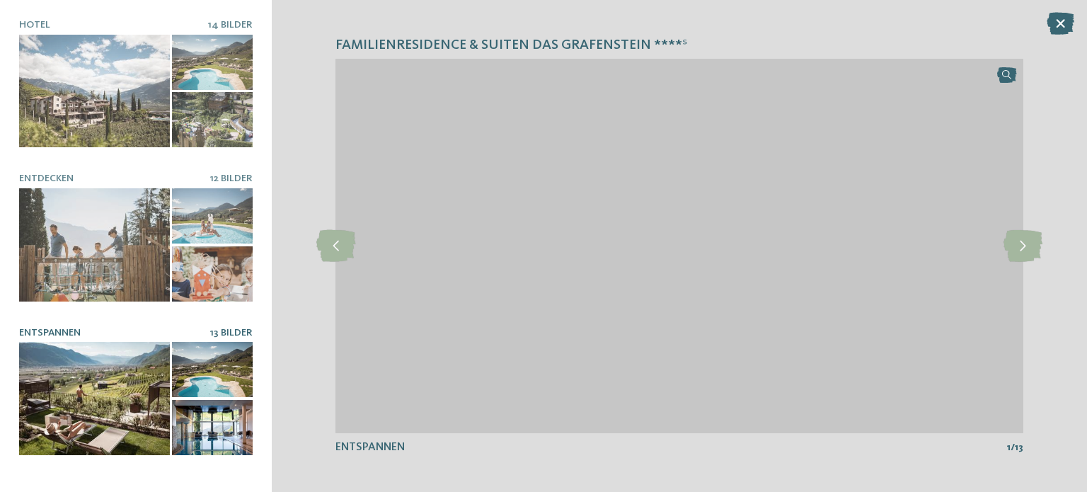
scroll to position [272, 0]
